Goal: Transaction & Acquisition: Subscribe to service/newsletter

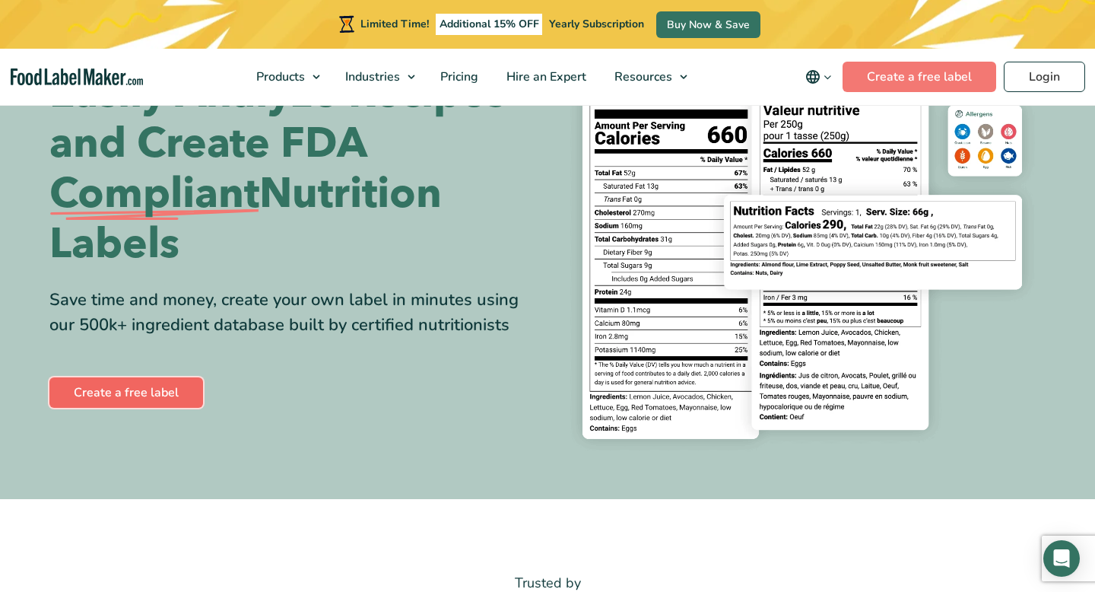
click at [154, 389] on link "Create a free label" at bounding box center [126, 392] width 154 height 30
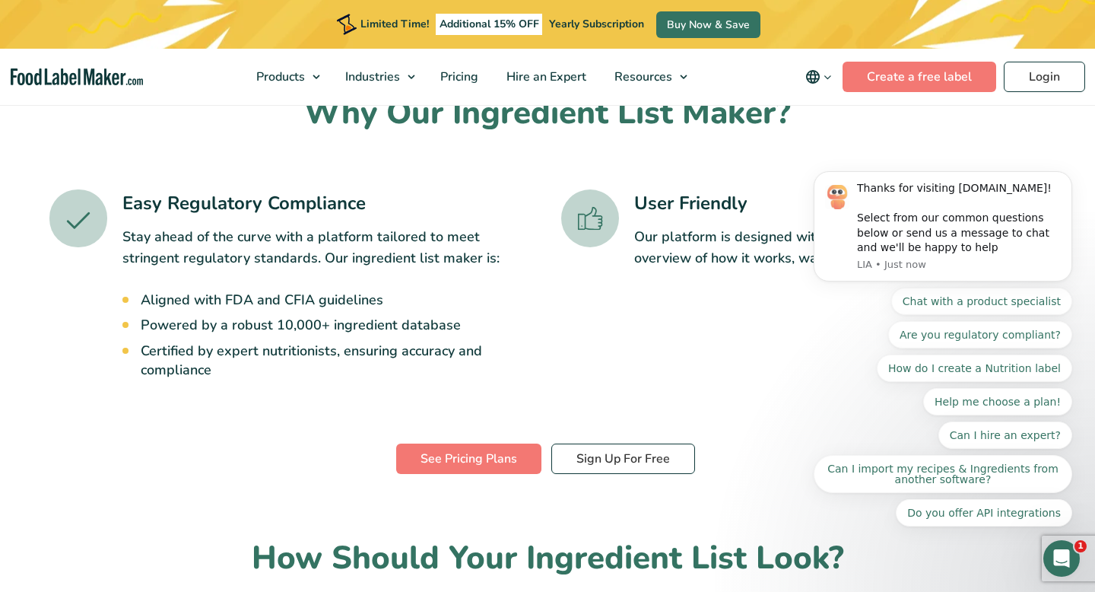
scroll to position [426, 0]
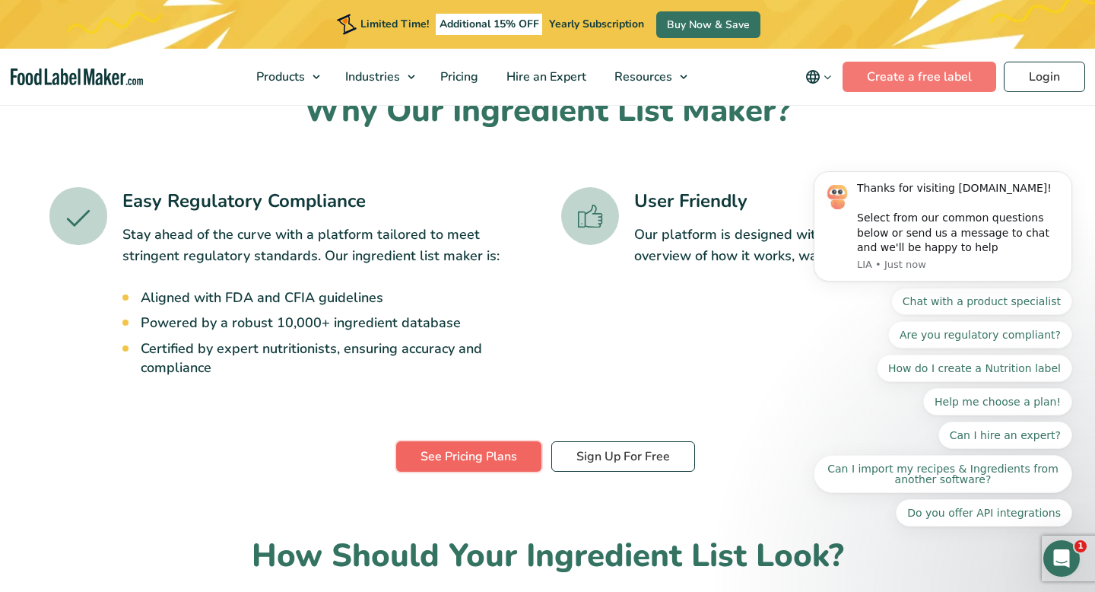
click at [507, 455] on link "See Pricing Plans" at bounding box center [468, 456] width 145 height 30
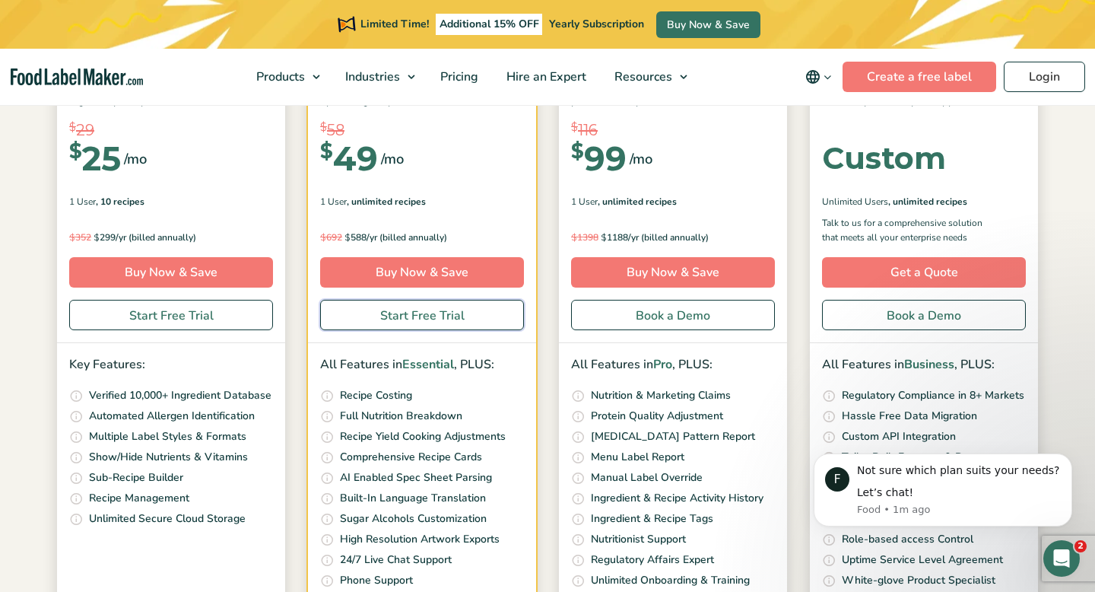
scroll to position [297, 0]
click at [1065, 459] on icon "Dismiss notification" at bounding box center [1068, 457] width 8 height 8
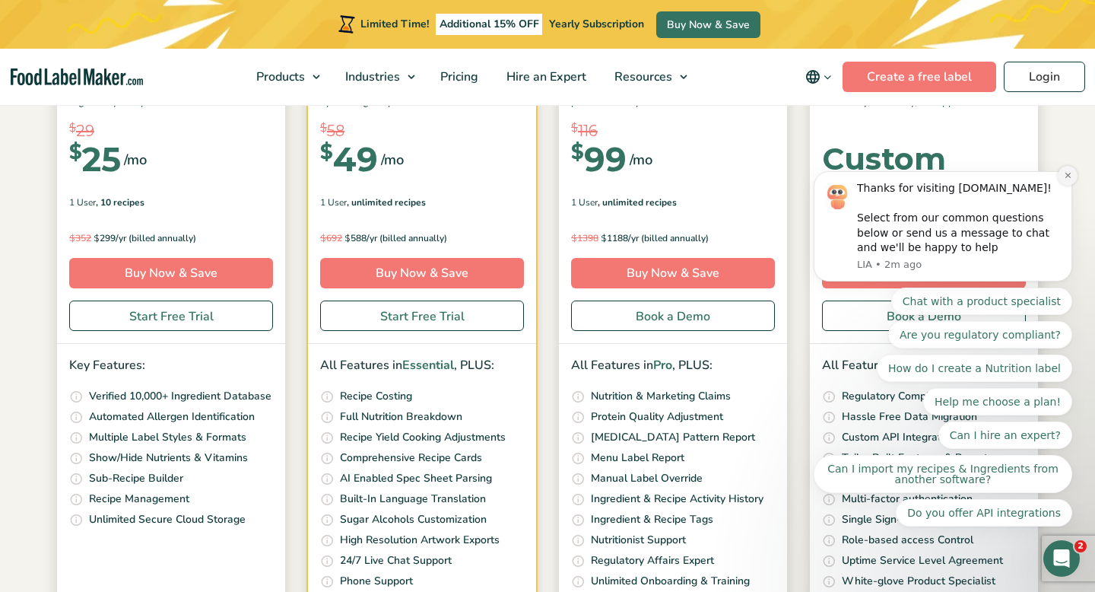
click at [1067, 179] on icon "Dismiss notification" at bounding box center [1068, 175] width 8 height 8
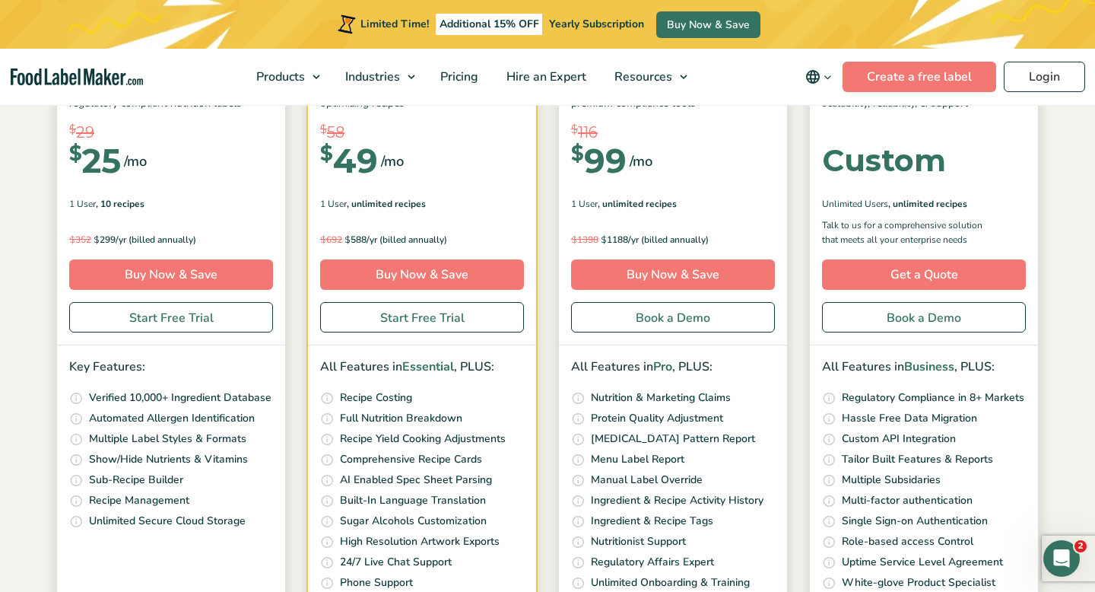
scroll to position [294, 0]
